Goal: Information Seeking & Learning: Learn about a topic

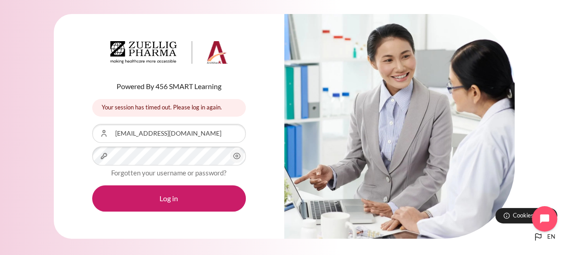
click at [92, 185] on button "Log in" at bounding box center [169, 198] width 154 height 26
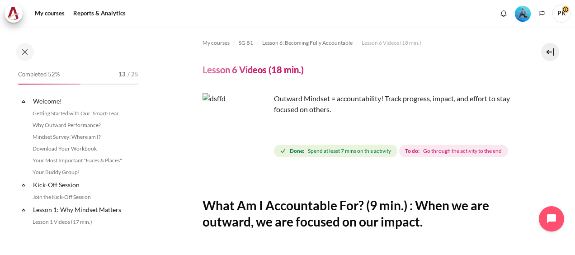
scroll to position [473, 0]
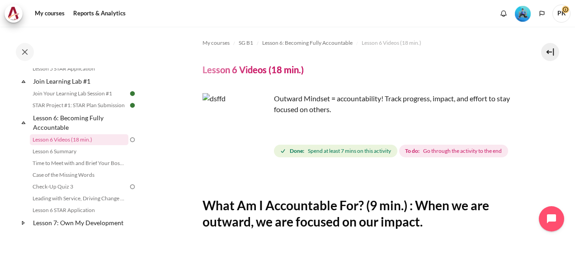
click at [458, 155] on div "Done: Spend at least 7 mins on this activity To do: Go through the activity to …" at bounding box center [392, 151] width 236 height 16
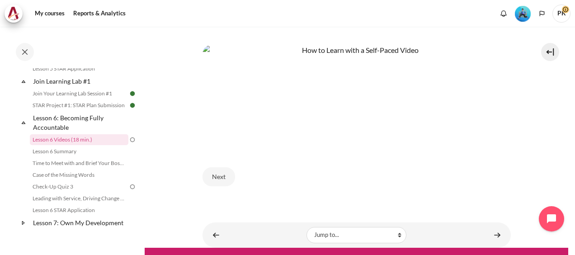
scroll to position [406, 0]
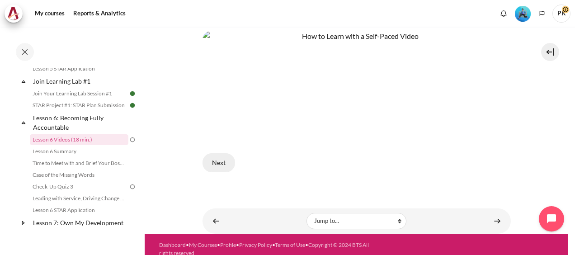
click at [221, 172] on button "Next" at bounding box center [218, 162] width 33 height 19
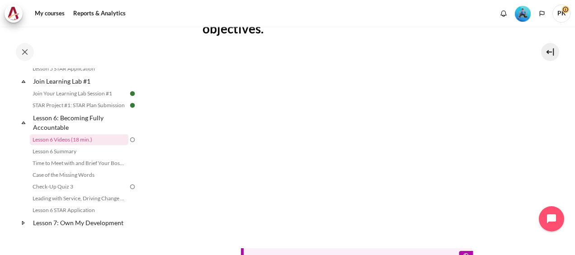
scroll to position [361, 0]
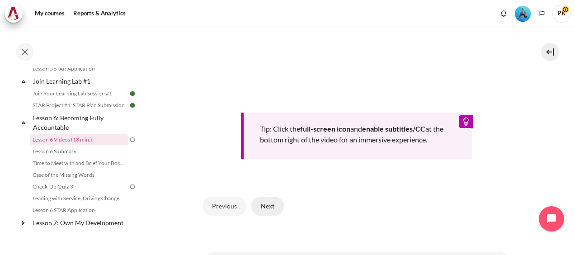
click at [272, 215] on button "Next" at bounding box center [267, 205] width 33 height 19
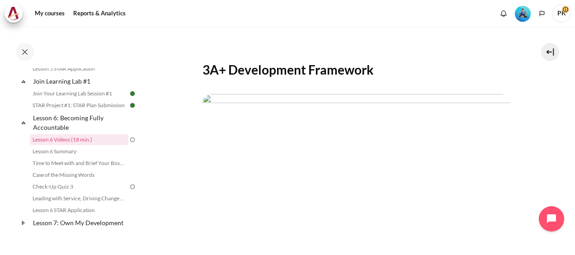
scroll to position [226, 0]
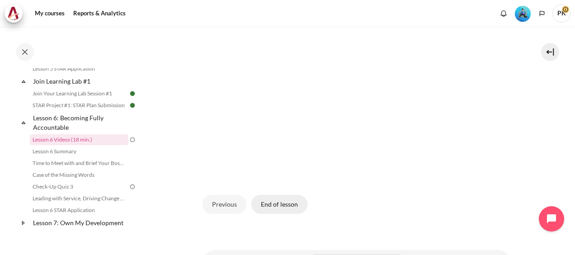
click at [278, 214] on button "End of lesson" at bounding box center [279, 204] width 56 height 19
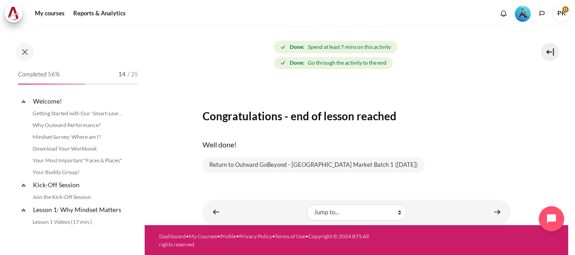
scroll to position [473, 0]
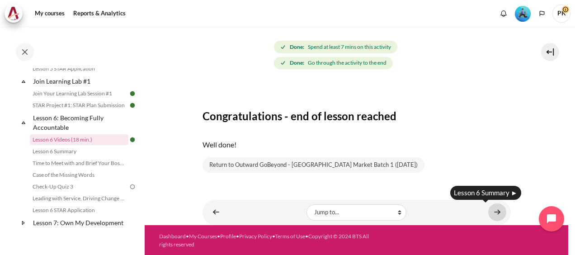
click at [490, 210] on link "Content" at bounding box center [497, 212] width 18 height 18
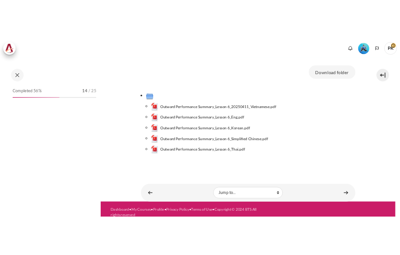
scroll to position [485, 0]
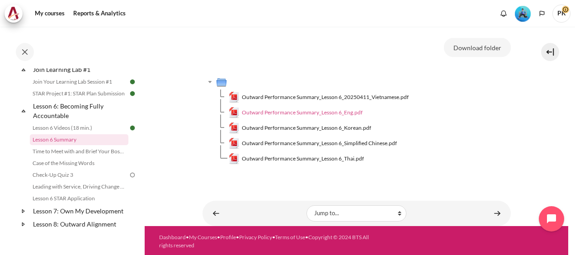
click at [333, 113] on span "Outward Performance Summary_Lesson 6_Eng.pdf" at bounding box center [302, 112] width 121 height 8
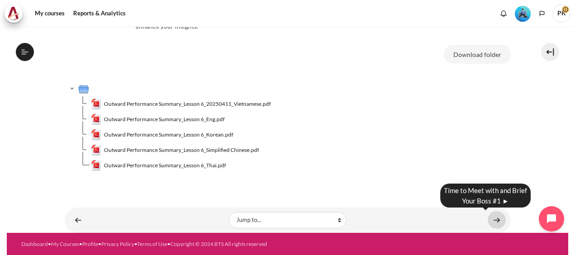
click at [488, 220] on link "Content" at bounding box center [496, 220] width 18 height 18
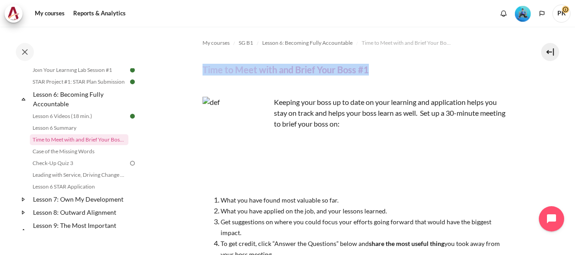
drag, startPoint x: 204, startPoint y: 70, endPoint x: 370, endPoint y: 74, distance: 166.2
click at [370, 74] on header "Time to Meet with and Brief Your Boss #1" at bounding box center [356, 70] width 308 height 12
copy h4 "Time to Meet with and Brief Your Boss #1"
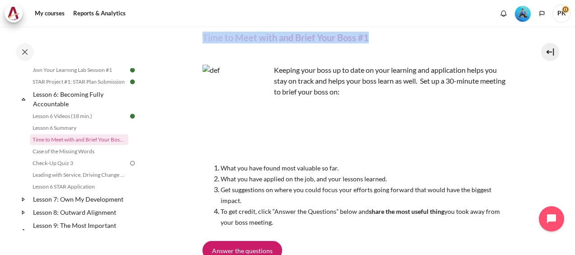
scroll to position [45, 0]
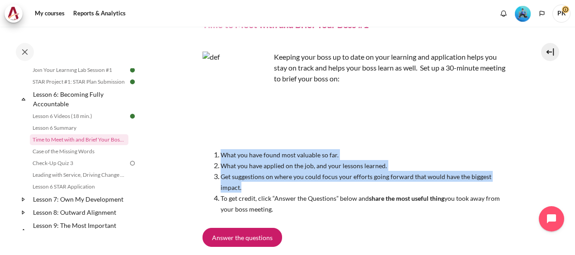
drag, startPoint x: 210, startPoint y: 153, endPoint x: 253, endPoint y: 188, distance: 55.5
click at [253, 188] on ol "What you have found most valuable so far. What you have applied on the job, and…" at bounding box center [356, 181] width 308 height 65
copy ol "What you have found most valuable so far. What you have applied on the job, and…"
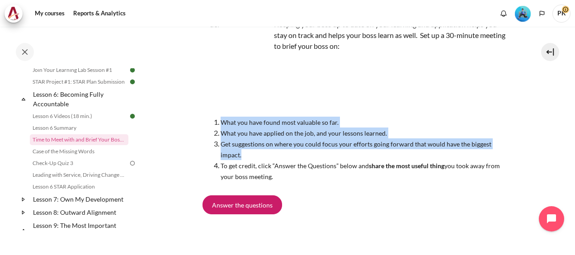
scroll to position [90, 0]
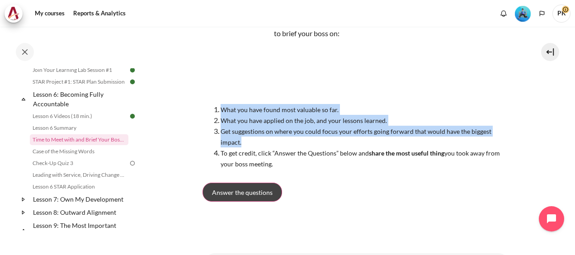
click at [260, 190] on span "Answer the questions" at bounding box center [242, 191] width 61 height 9
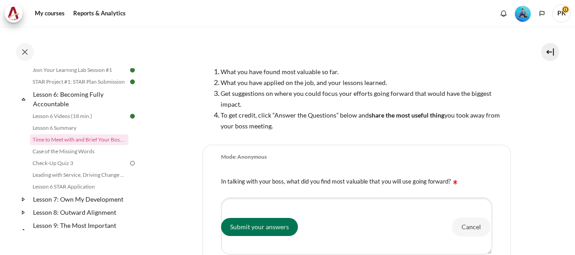
scroll to position [297, 0]
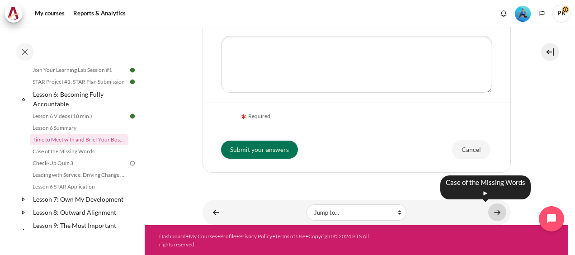
click at [493, 212] on link "Content" at bounding box center [497, 212] width 18 height 18
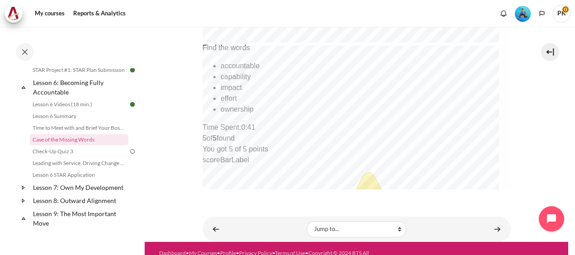
scroll to position [504, 0]
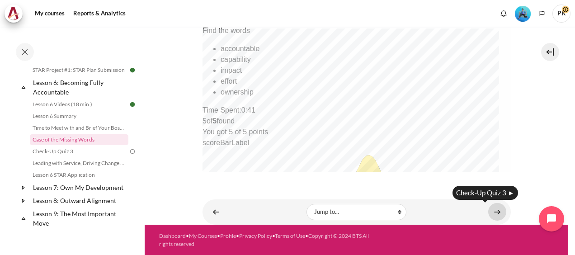
click at [491, 210] on link "Content" at bounding box center [497, 212] width 18 height 18
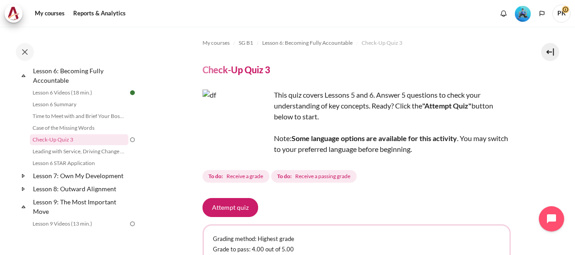
scroll to position [92, 0]
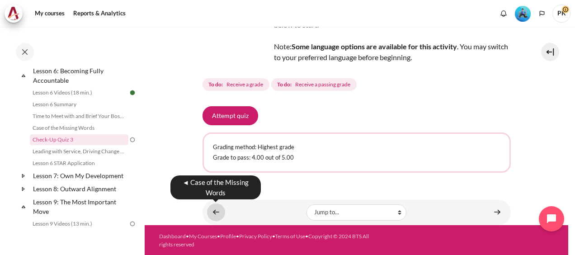
click at [215, 211] on link "Content" at bounding box center [216, 212] width 18 height 18
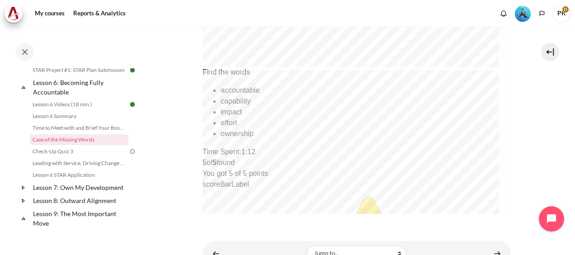
scroll to position [504, 0]
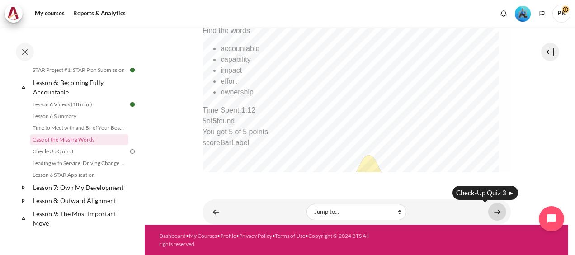
click at [495, 210] on link "Content" at bounding box center [497, 212] width 18 height 18
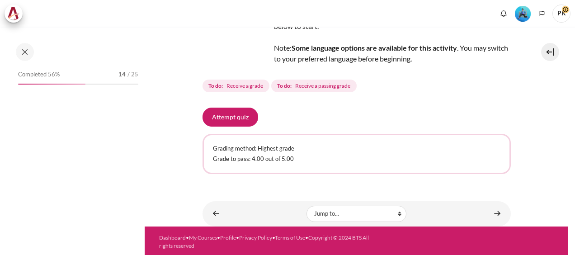
scroll to position [520, 0]
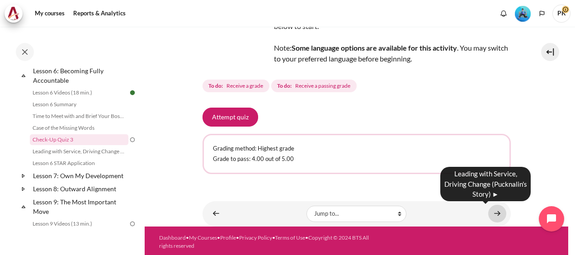
click at [492, 213] on link "Content" at bounding box center [497, 214] width 18 height 18
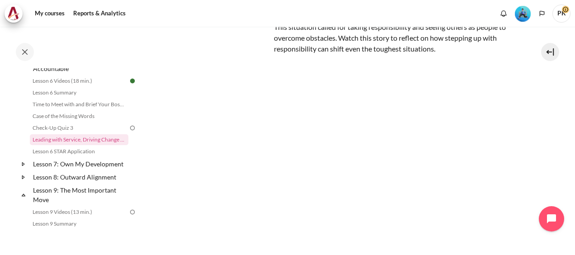
scroll to position [125, 0]
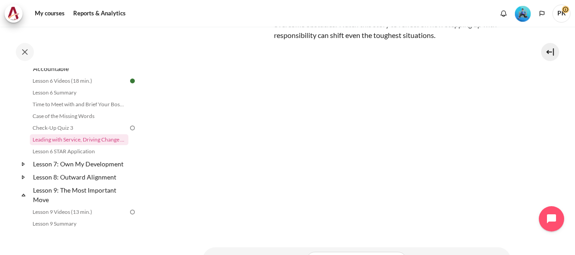
click at [546, 133] on section "My courses SG B1 Lesson 6: Becoming Fully Accountable Leading with Service, Dri…" at bounding box center [356, 87] width 423 height 370
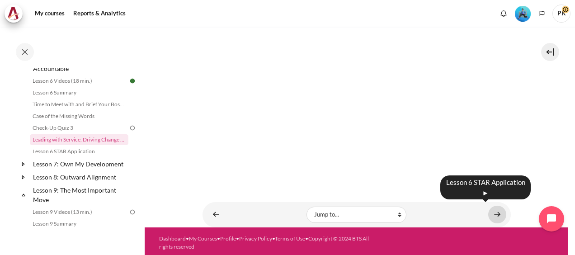
click at [496, 212] on link "Content" at bounding box center [497, 215] width 18 height 18
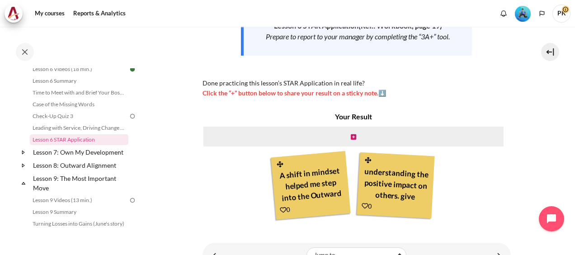
scroll to position [181, 0]
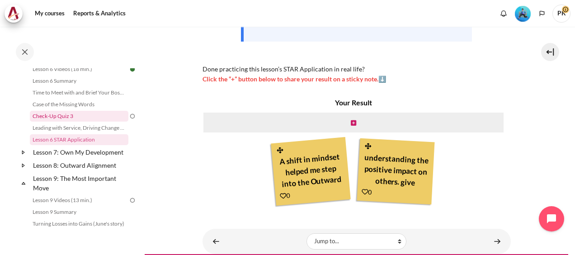
click at [75, 121] on link "Check-Up Quiz 3" at bounding box center [79, 116] width 98 height 11
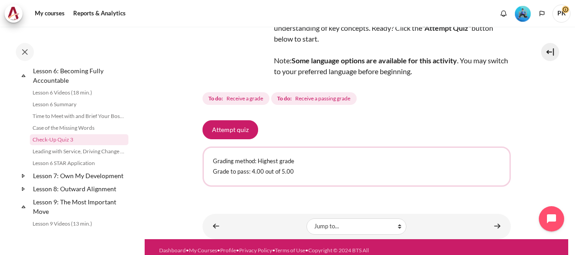
scroll to position [90, 0]
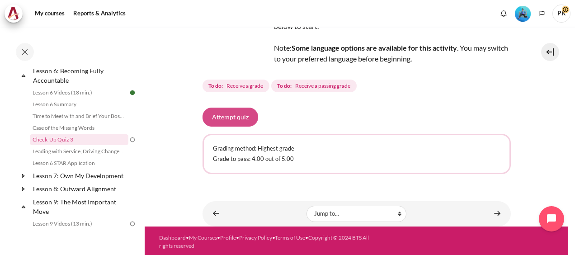
click at [234, 117] on button "Attempt quiz" at bounding box center [230, 116] width 56 height 19
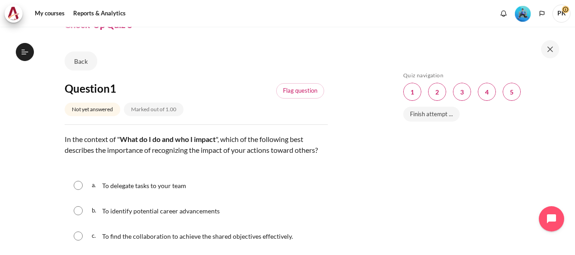
scroll to position [520, 0]
click at [550, 47] on button at bounding box center [550, 49] width 18 height 18
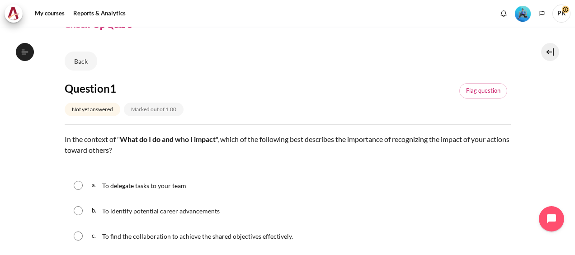
scroll to position [90, 0]
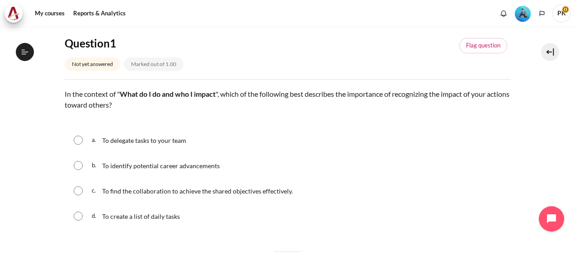
click at [77, 190] on input "Content" at bounding box center [78, 190] width 9 height 9
radio input "true"
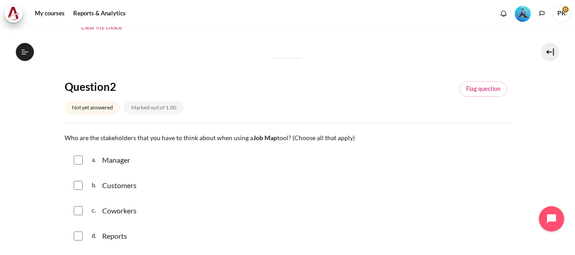
scroll to position [316, 0]
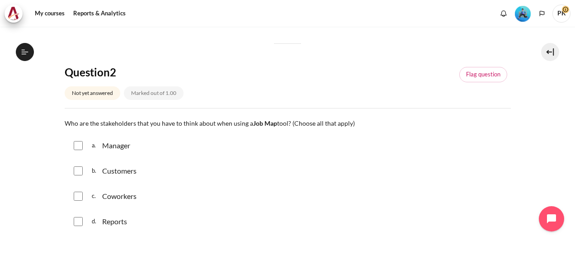
click at [117, 148] on div "Manager" at bounding box center [116, 145] width 28 height 11
checkbox input "true"
click at [85, 170] on div "b. Customers" at bounding box center [288, 170] width 446 height 23
drag, startPoint x: 82, startPoint y: 168, endPoint x: 79, endPoint y: 181, distance: 12.7
click at [81, 170] on input "Content" at bounding box center [78, 170] width 9 height 9
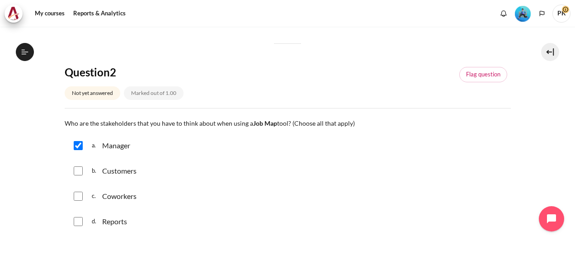
checkbox input "true"
click at [75, 199] on input "Content" at bounding box center [78, 196] width 9 height 9
checkbox input "true"
drag, startPoint x: 79, startPoint y: 224, endPoint x: 201, endPoint y: 210, distance: 121.9
click at [79, 224] on input "Content" at bounding box center [78, 221] width 9 height 9
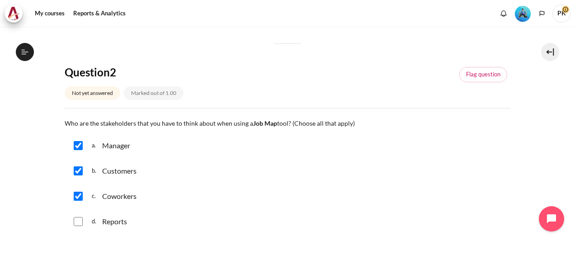
checkbox input "true"
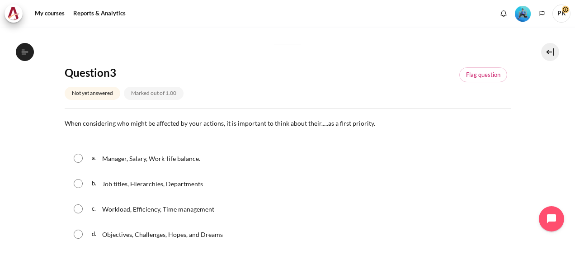
scroll to position [542, 0]
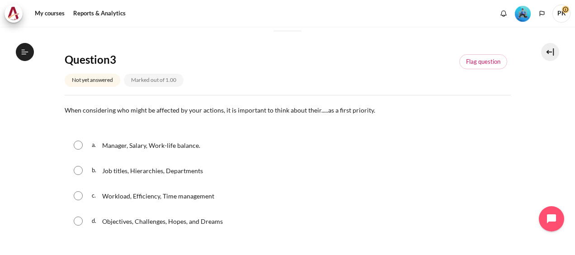
click at [75, 221] on input "Content" at bounding box center [78, 220] width 9 height 9
radio input "true"
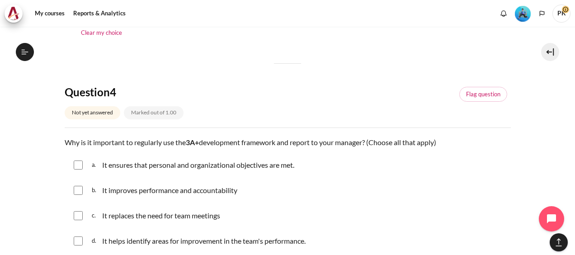
scroll to position [768, 0]
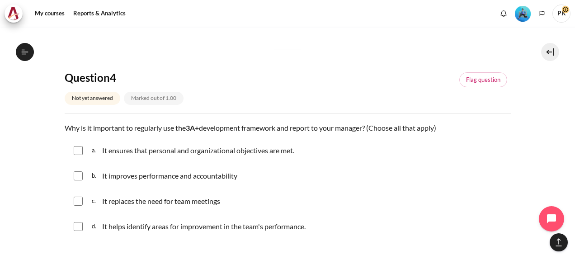
click at [78, 147] on input "Content" at bounding box center [78, 150] width 9 height 9
checkbox input "true"
click at [75, 172] on input "Content" at bounding box center [78, 175] width 9 height 9
checkbox input "true"
click at [74, 226] on input "Content" at bounding box center [78, 226] width 9 height 9
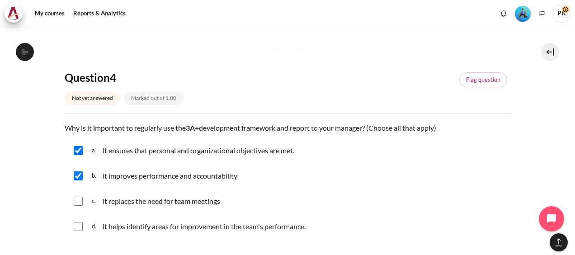
checkbox input "true"
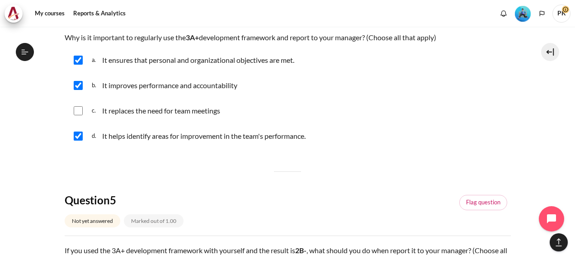
scroll to position [994, 0]
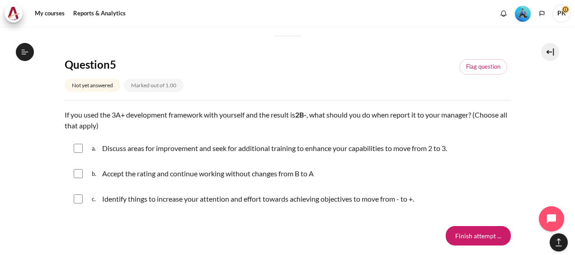
click at [76, 144] on input "Content" at bounding box center [78, 148] width 9 height 9
checkbox input "true"
click at [79, 198] on input "Content" at bounding box center [78, 198] width 9 height 9
checkbox input "true"
click at [470, 237] on input "Finish attempt ..." at bounding box center [477, 235] width 65 height 19
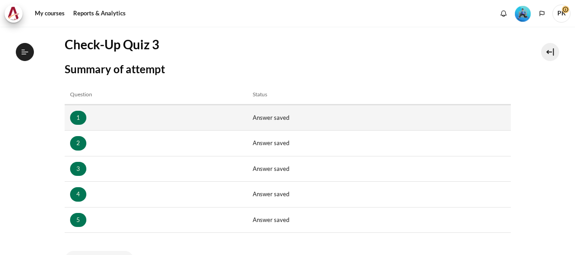
scroll to position [208, 0]
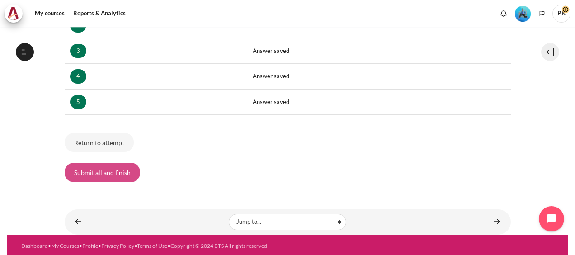
click at [111, 172] on button "Submit all and finish" at bounding box center [102, 172] width 75 height 19
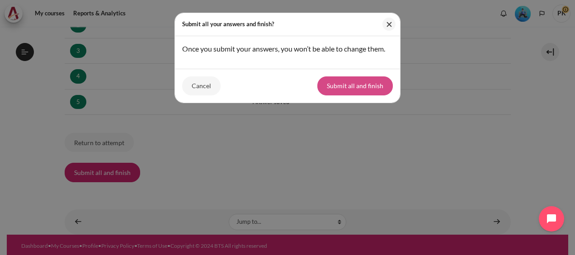
click at [360, 91] on button "Submit all and finish" at bounding box center [354, 85] width 75 height 19
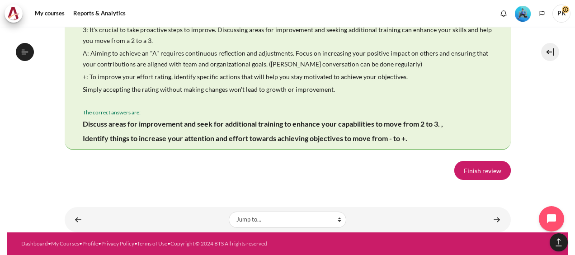
scroll to position [1811, 0]
click at [483, 167] on link "Finish review" at bounding box center [482, 170] width 56 height 19
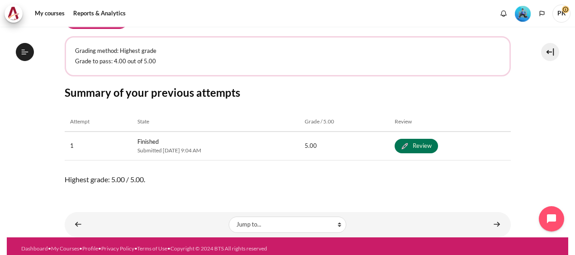
scroll to position [192, 0]
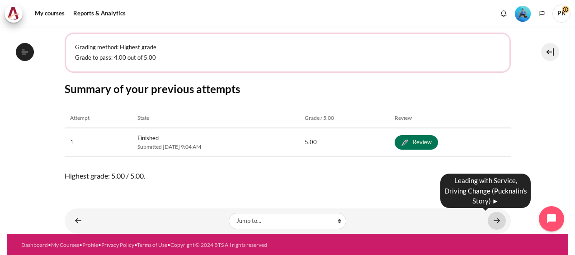
click at [490, 219] on link "Content" at bounding box center [496, 221] width 18 height 18
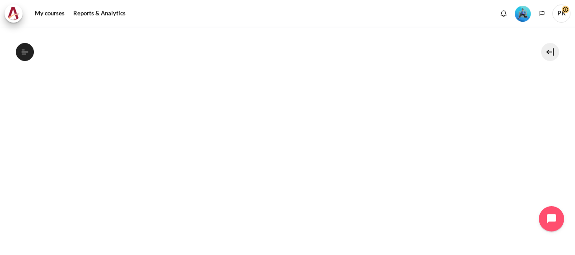
scroll to position [226, 0]
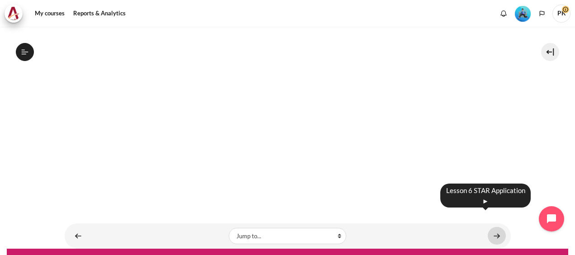
click at [490, 227] on link "Content" at bounding box center [496, 236] width 18 height 18
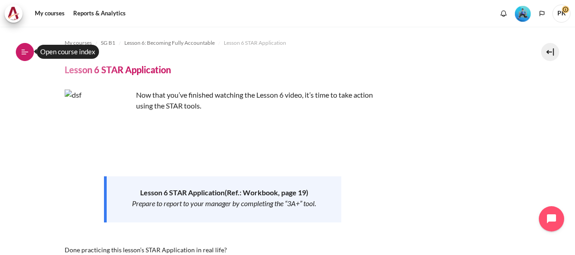
click at [25, 51] on icon at bounding box center [25, 52] width 8 height 8
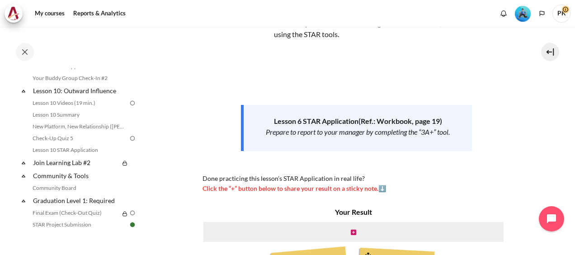
scroll to position [135, 0]
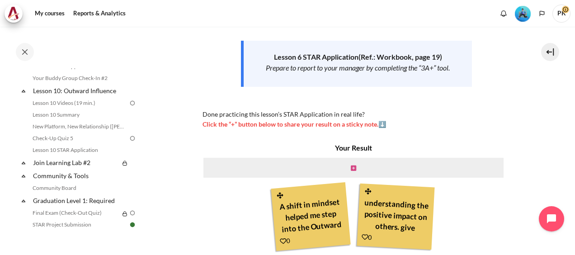
click at [351, 168] on icon "Content" at bounding box center [352, 168] width 5 height 6
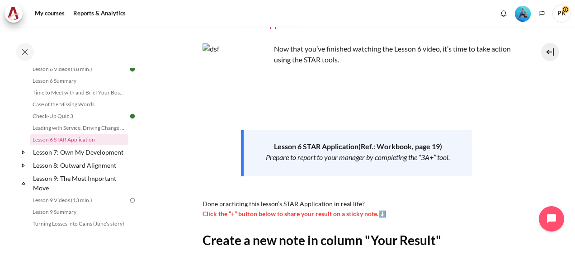
scroll to position [135, 0]
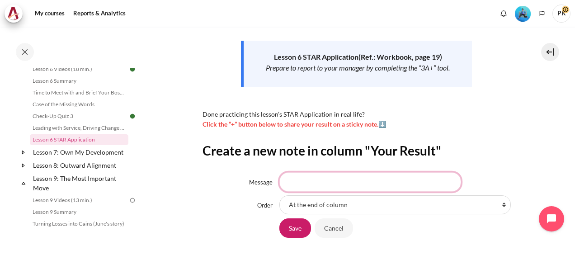
click at [335, 182] on input "Message" at bounding box center [370, 181] width 182 height 19
type input "B"
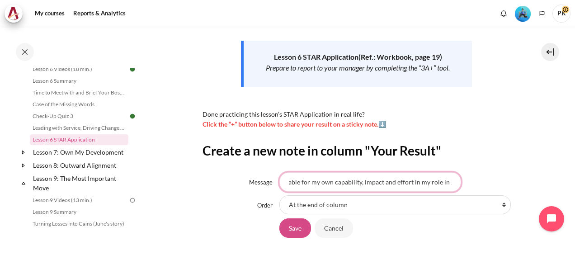
type input "Be fully accountable for my own capability, impact and effort in my role in ZP"
click at [289, 231] on input "Save" at bounding box center [295, 227] width 32 height 19
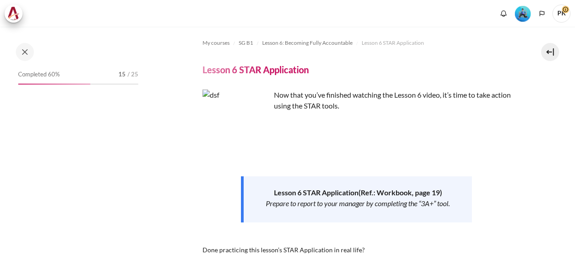
scroll to position [210, 0]
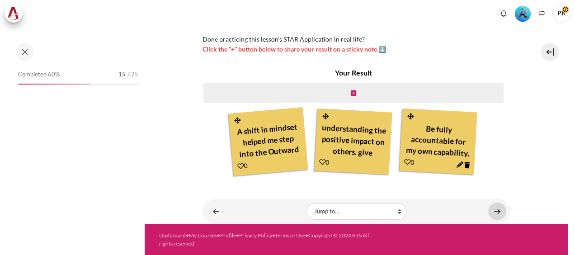
click at [493, 212] on link "Content" at bounding box center [497, 211] width 18 height 18
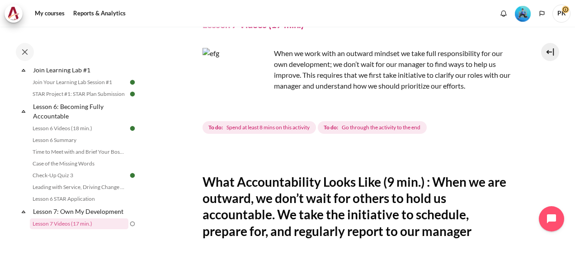
scroll to position [435, 0]
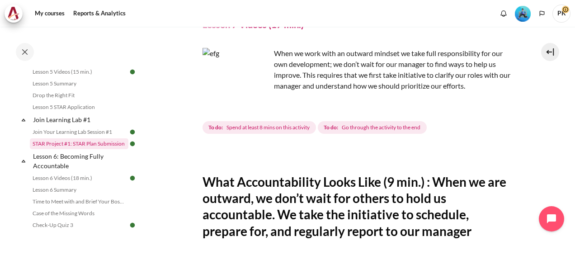
click at [99, 149] on link "STAR Project #1: STAR Plan Submission" at bounding box center [79, 143] width 98 height 11
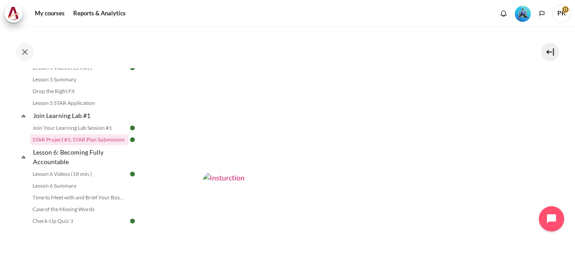
scroll to position [193, 0]
click at [378, 197] on img "Content" at bounding box center [356, 259] width 308 height 173
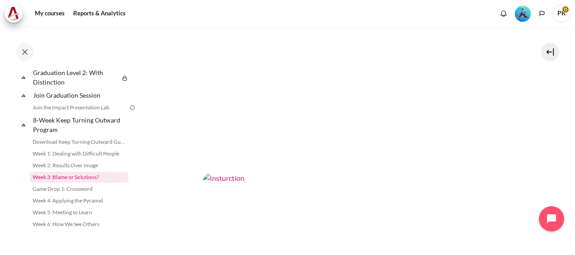
scroll to position [867, 0]
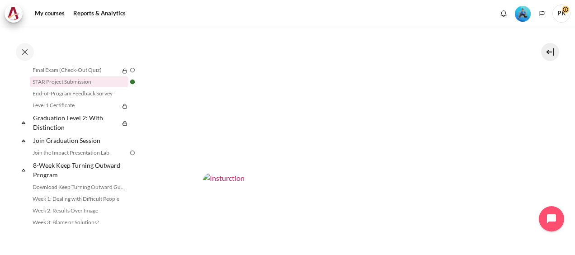
click at [70, 87] on link "STAR Project Submission" at bounding box center [79, 81] width 98 height 11
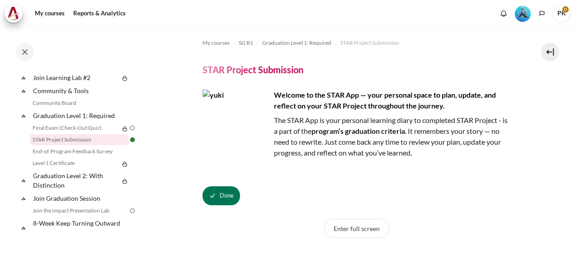
scroll to position [145, 0]
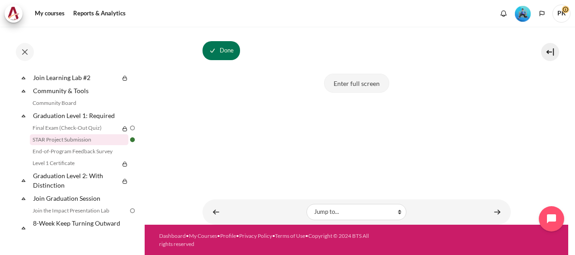
click at [343, 79] on button "Enter full screen" at bounding box center [356, 83] width 65 height 19
